Goal: Information Seeking & Learning: Learn about a topic

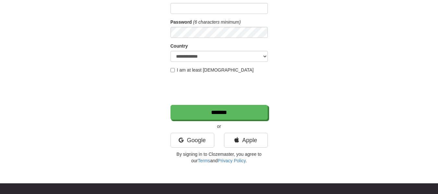
scroll to position [84, 0]
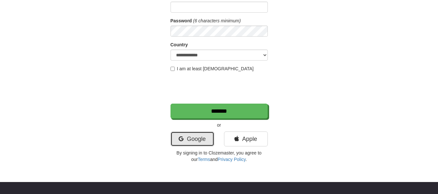
click at [183, 135] on link "Google" at bounding box center [193, 139] width 44 height 15
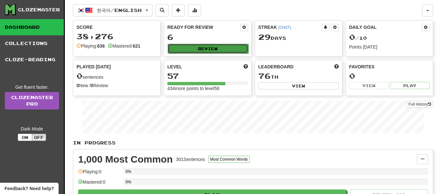
click at [211, 47] on button "Review" at bounding box center [208, 49] width 80 height 10
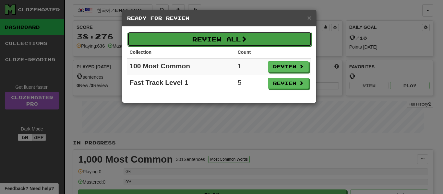
click at [235, 38] on button "Review All" at bounding box center [219, 39] width 184 height 15
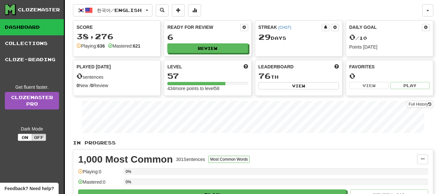
select select "**"
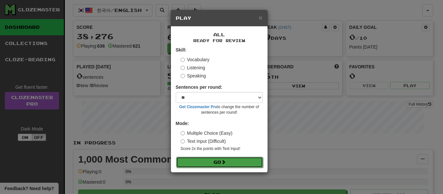
click at [186, 158] on button "Go" at bounding box center [219, 162] width 87 height 11
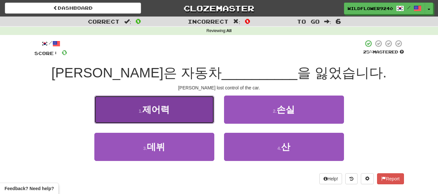
click at [185, 119] on button "1 . 제어력" at bounding box center [154, 110] width 120 height 28
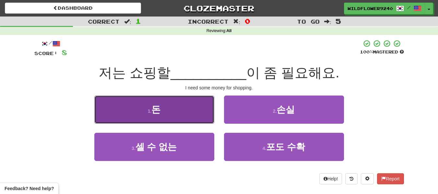
click at [208, 103] on button "1 . 돈" at bounding box center [154, 110] width 120 height 28
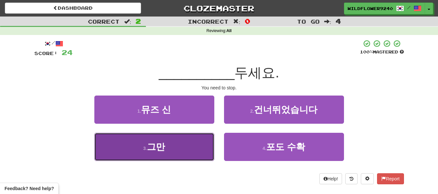
click at [151, 151] on span "그만" at bounding box center [156, 147] width 18 height 10
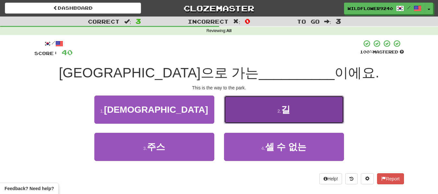
click at [248, 119] on button "2 . 길" at bounding box center [284, 110] width 120 height 28
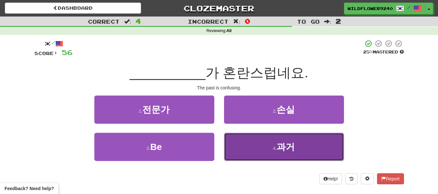
click at [250, 147] on button "4 . 과거" at bounding box center [284, 147] width 120 height 28
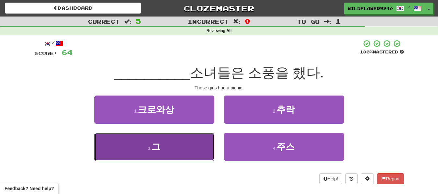
click at [176, 140] on button "3 . 그" at bounding box center [154, 147] width 120 height 28
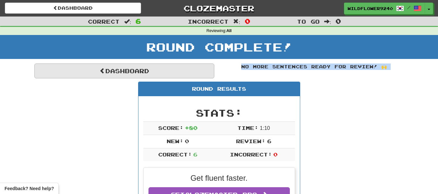
drag, startPoint x: 161, startPoint y: 80, endPoint x: 154, endPoint y: 75, distance: 8.5
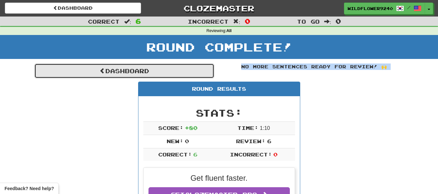
click at [154, 75] on link "Dashboard" at bounding box center [124, 71] width 180 height 15
